Goal: Task Accomplishment & Management: Manage account settings

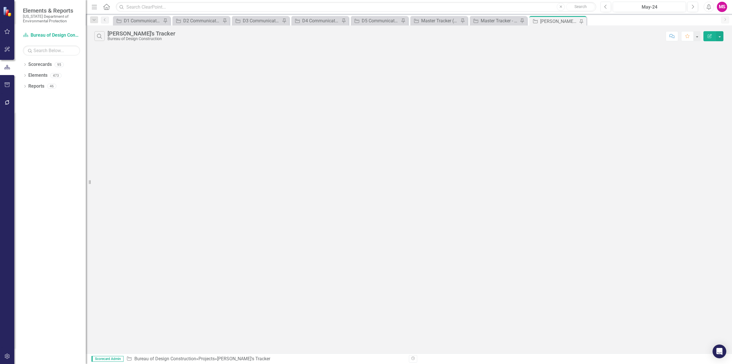
click at [94, 7] on icon "button" at bounding box center [94, 7] width 5 height 4
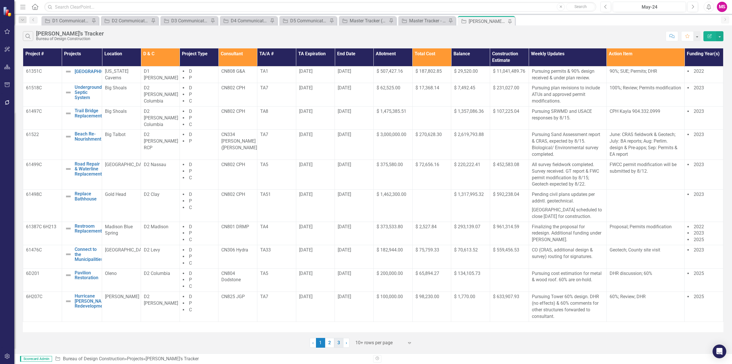
click at [342, 343] on link "3" at bounding box center [338, 342] width 9 height 10
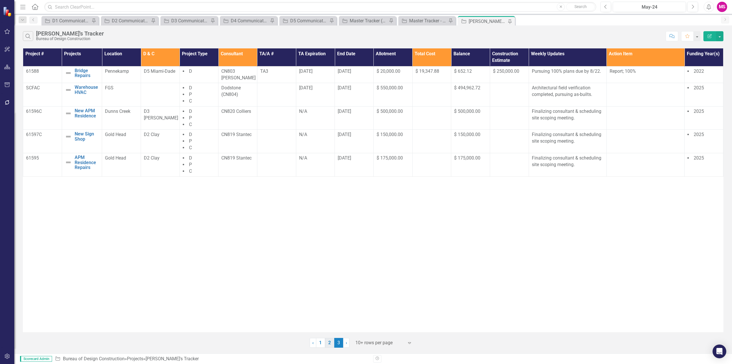
click at [328, 342] on link "2" at bounding box center [329, 342] width 9 height 10
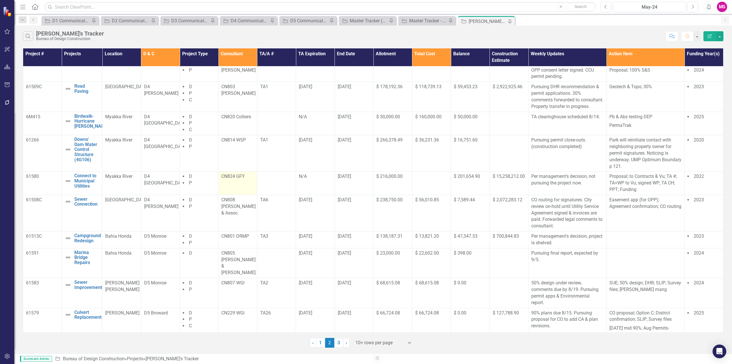
scroll to position [11, 0]
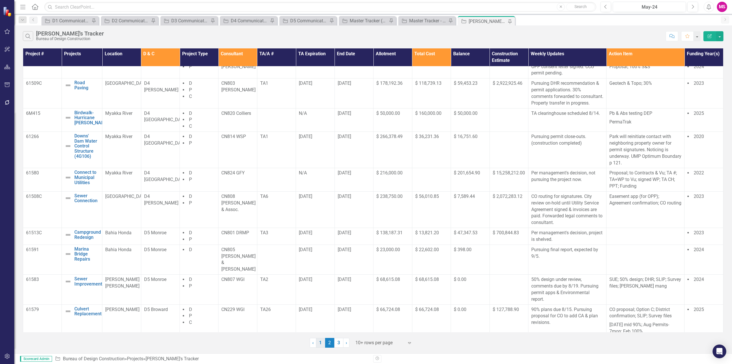
click at [321, 343] on link "1" at bounding box center [320, 342] width 9 height 10
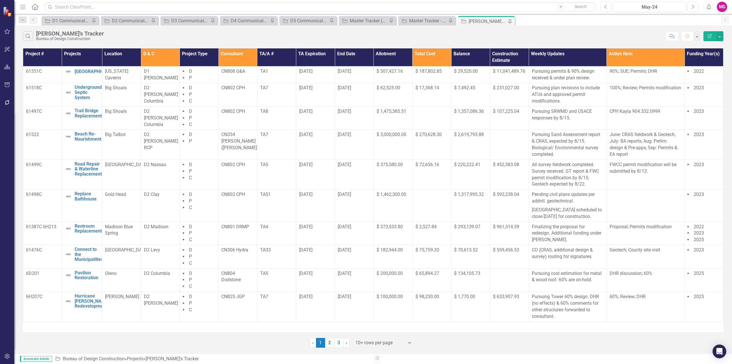
scroll to position [0, 0]
click at [374, 22] on div "Master Tracker (External)" at bounding box center [369, 20] width 38 height 7
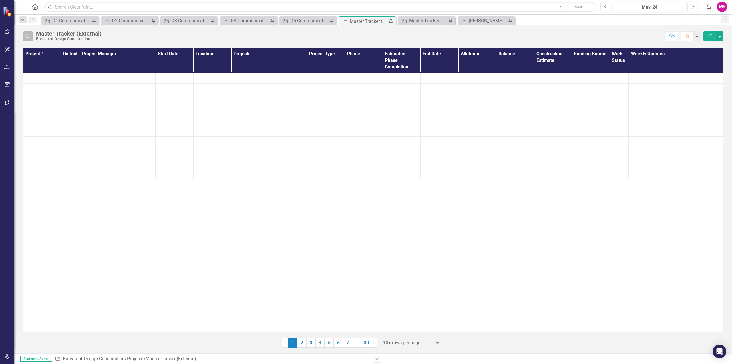
click at [26, 34] on icon "button" at bounding box center [27, 36] width 5 height 5
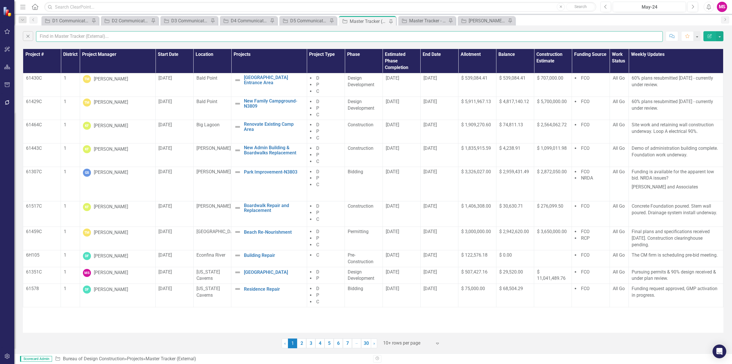
click at [59, 36] on input "text" at bounding box center [349, 36] width 627 height 11
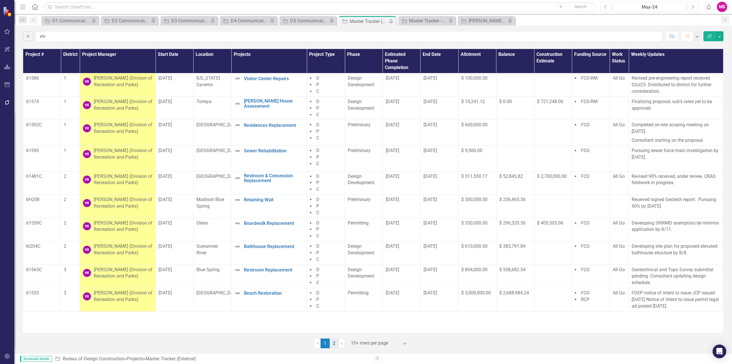
click at [334, 347] on link "2" at bounding box center [334, 343] width 9 height 10
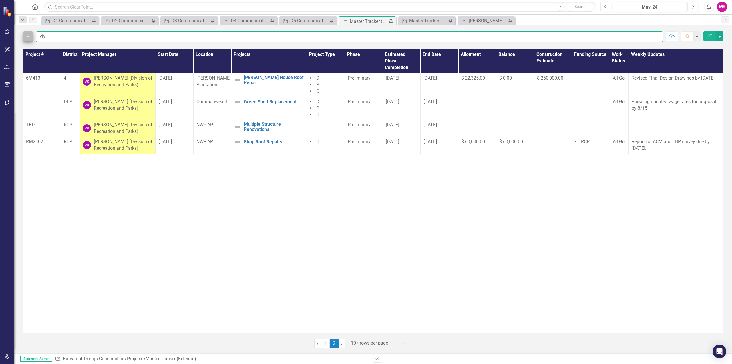
drag, startPoint x: 51, startPoint y: 35, endPoint x: 23, endPoint y: 38, distance: 28.5
click at [23, 38] on div "Close viv" at bounding box center [343, 36] width 640 height 11
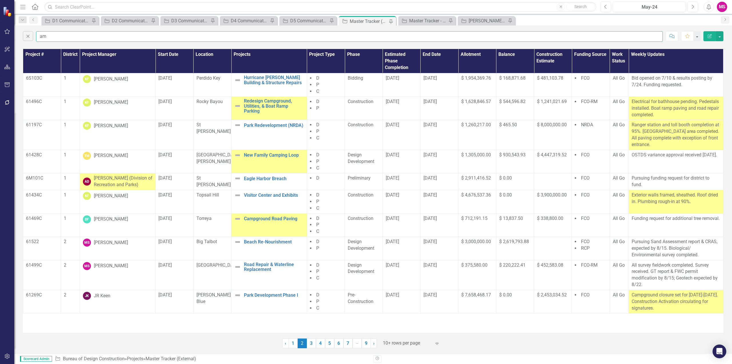
type input "amb"
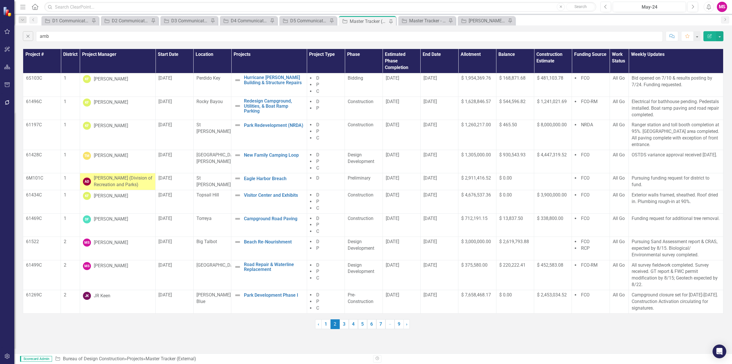
click at [111, 59] on th "Project Manager" at bounding box center [118, 61] width 76 height 24
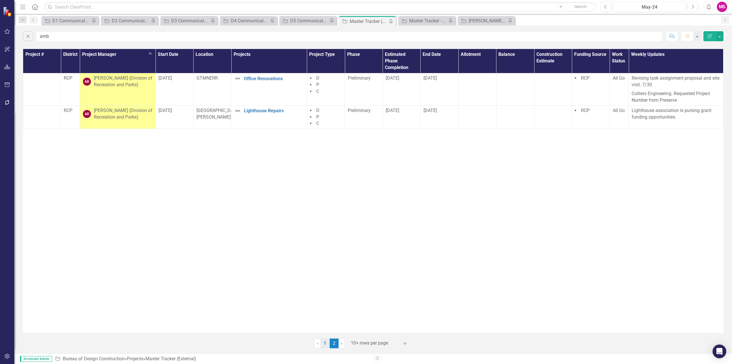
click at [326, 344] on link "1" at bounding box center [325, 343] width 9 height 10
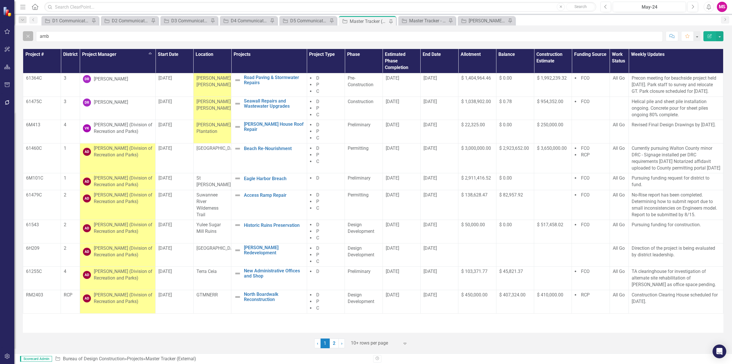
drag, startPoint x: 28, startPoint y: 35, endPoint x: 31, endPoint y: 37, distance: 3.1
click at [28, 35] on icon "Close" at bounding box center [28, 35] width 6 height 5
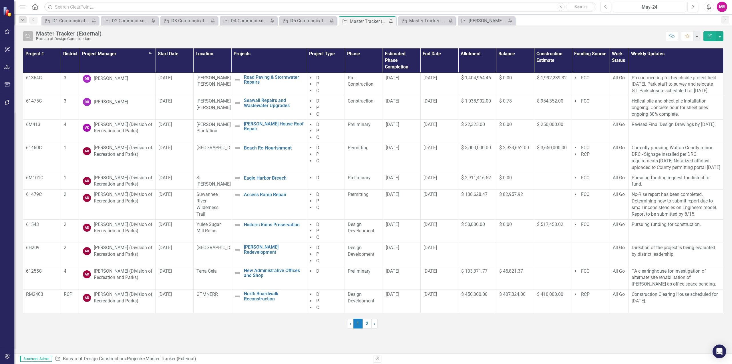
click at [31, 37] on icon "Search" at bounding box center [28, 35] width 6 height 5
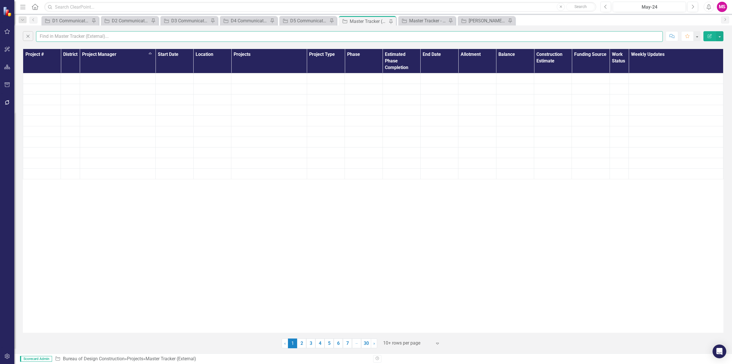
click at [69, 35] on input "text" at bounding box center [349, 36] width 627 height 11
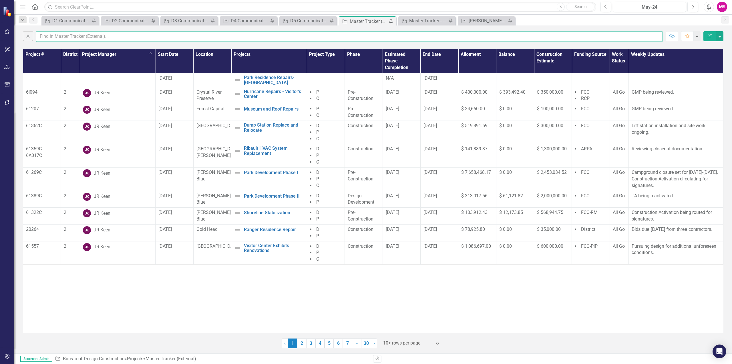
click at [110, 37] on input "text" at bounding box center [349, 36] width 627 height 11
drag, startPoint x: 474, startPoint y: 18, endPoint x: 531, endPoint y: 8, distance: 58.3
click at [474, 18] on div "[PERSON_NAME]'s Tracker" at bounding box center [488, 20] width 38 height 7
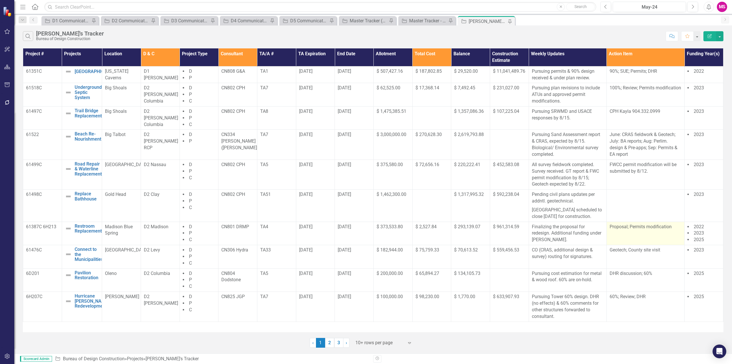
click at [641, 237] on td "Proposal; Permits modification" at bounding box center [646, 232] width 78 height 23
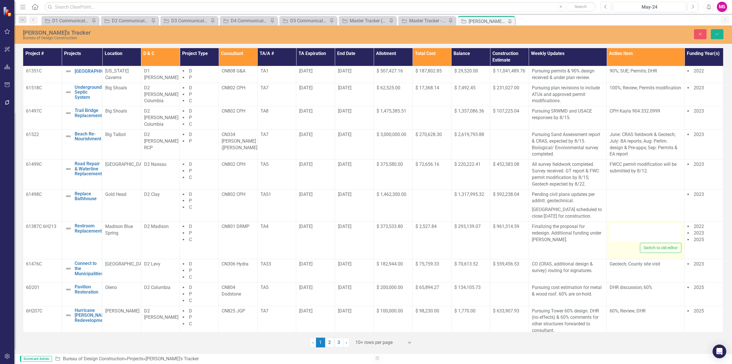
type textarea "<p>Proposal; Permits modification</p>"
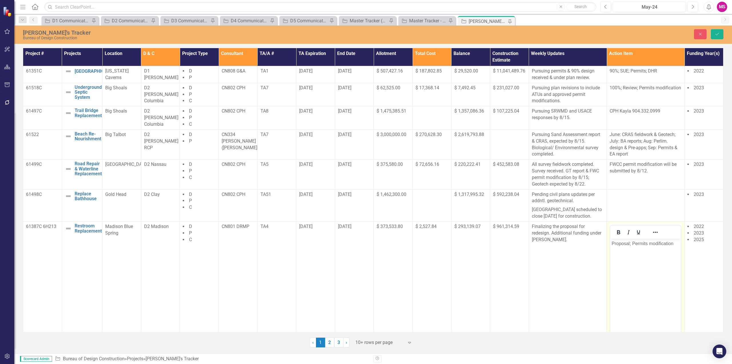
click at [624, 244] on p "Proposal; Permits modification" at bounding box center [646, 243] width 68 height 7
click at [713, 33] on button "Save" at bounding box center [717, 34] width 13 height 10
